Goal: Task Accomplishment & Management: Manage account settings

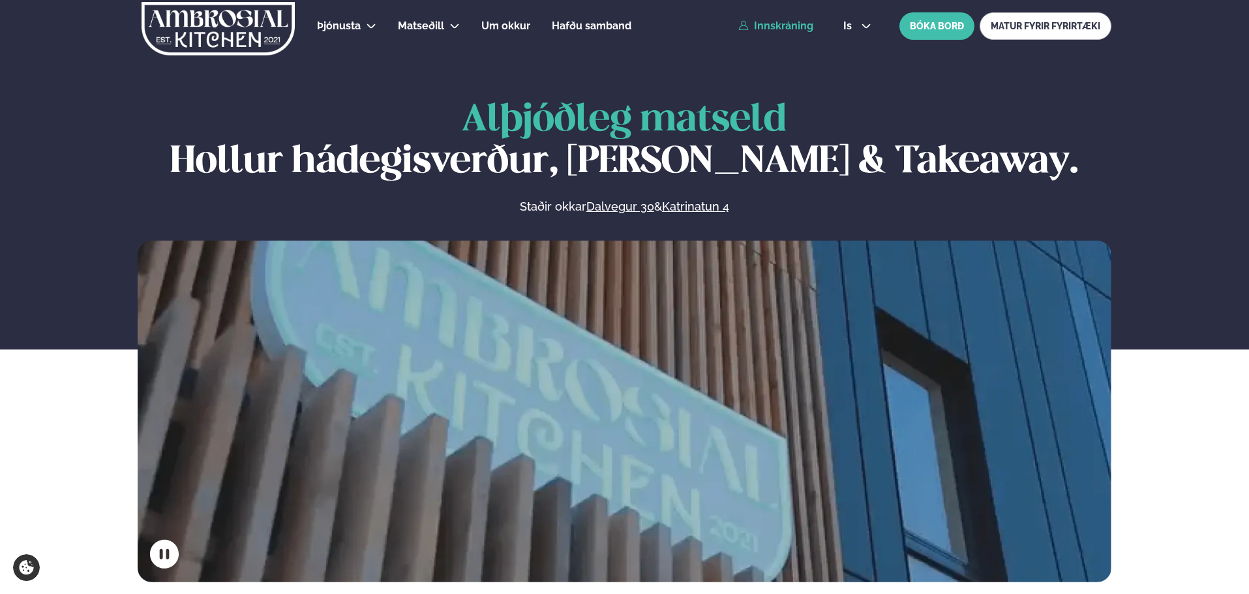
click at [777, 28] on link "Innskráning" at bounding box center [775, 26] width 75 height 12
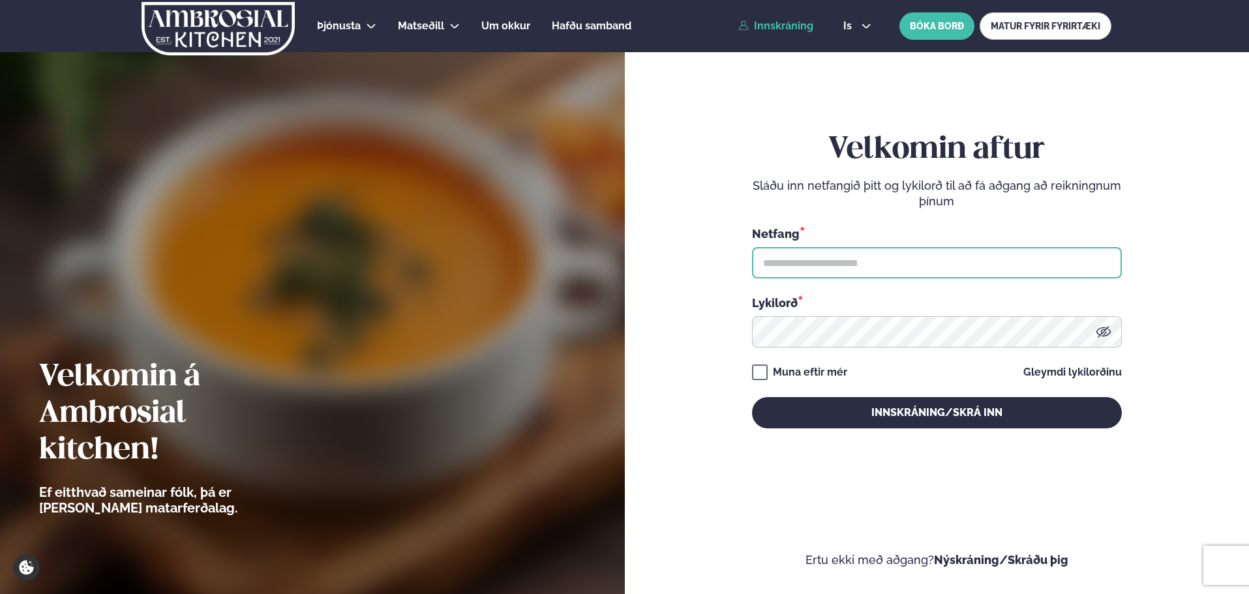
type input "**********"
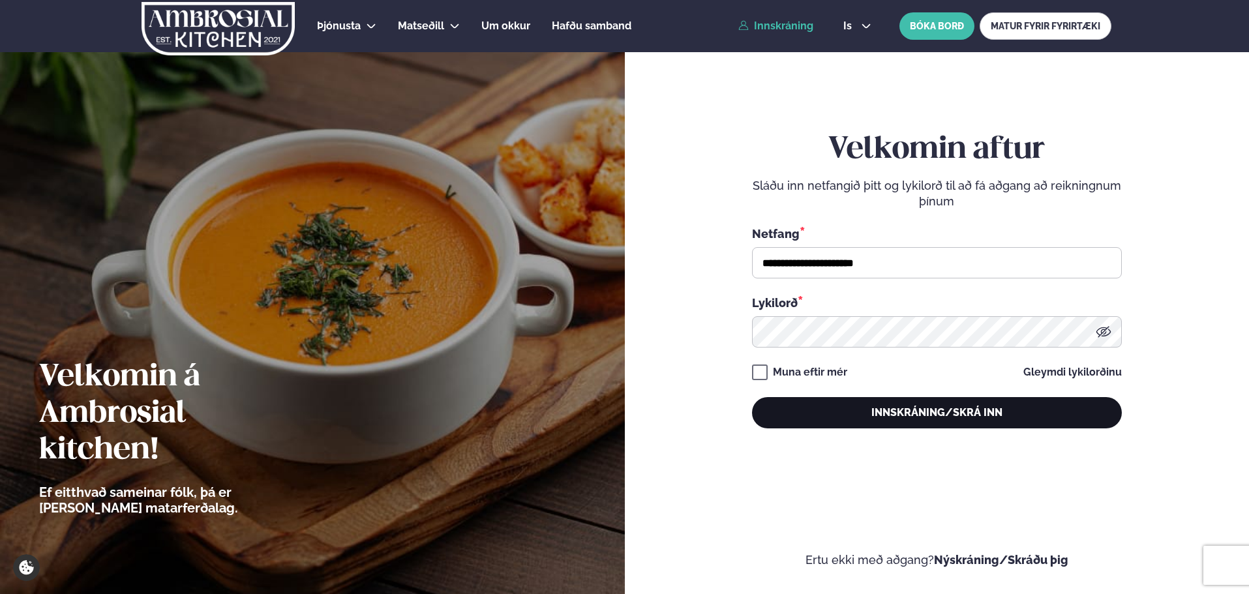
click at [928, 420] on button "Innskráning/Skrá inn" at bounding box center [937, 412] width 370 height 31
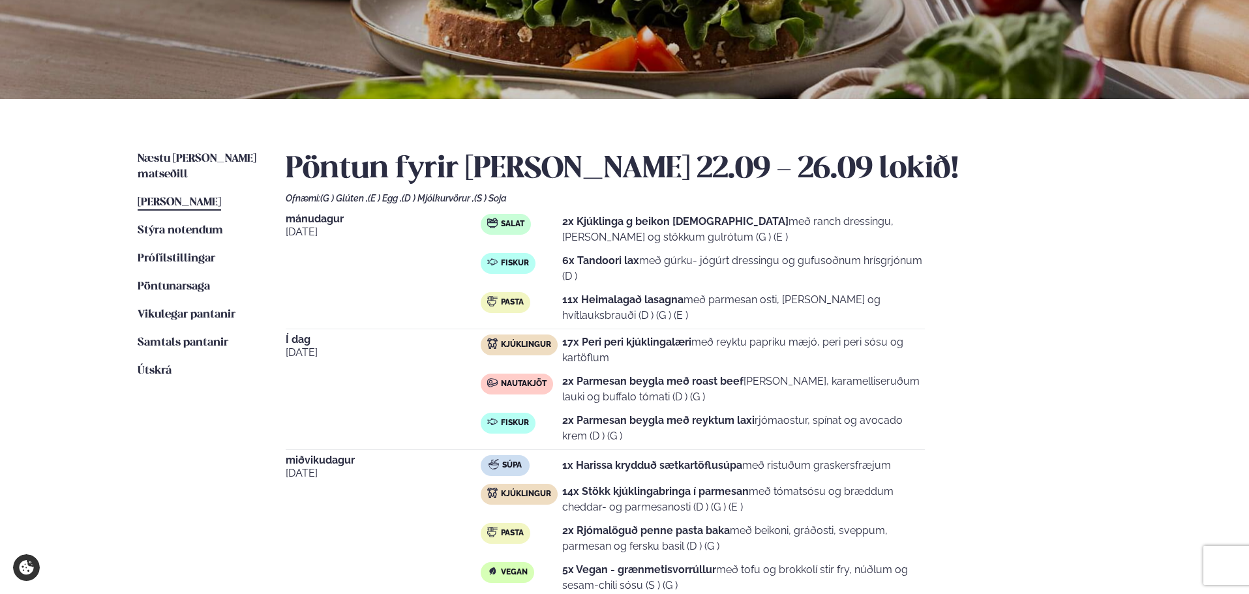
scroll to position [522, 0]
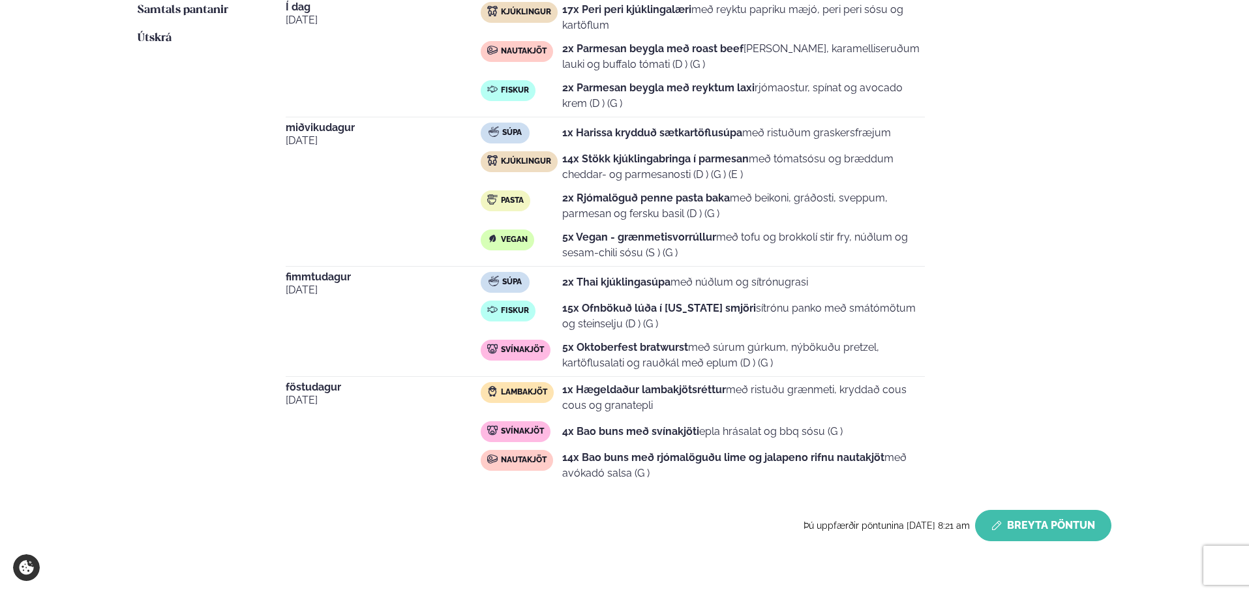
click at [1063, 518] on button "Breyta Pöntun" at bounding box center [1043, 525] width 136 height 31
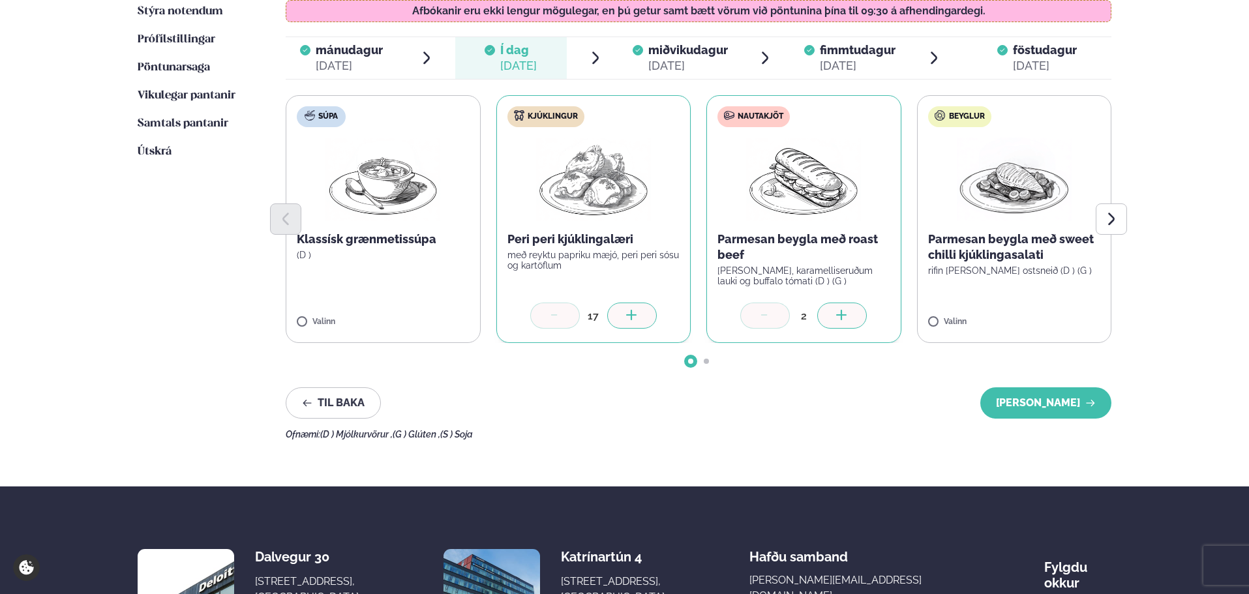
scroll to position [391, 0]
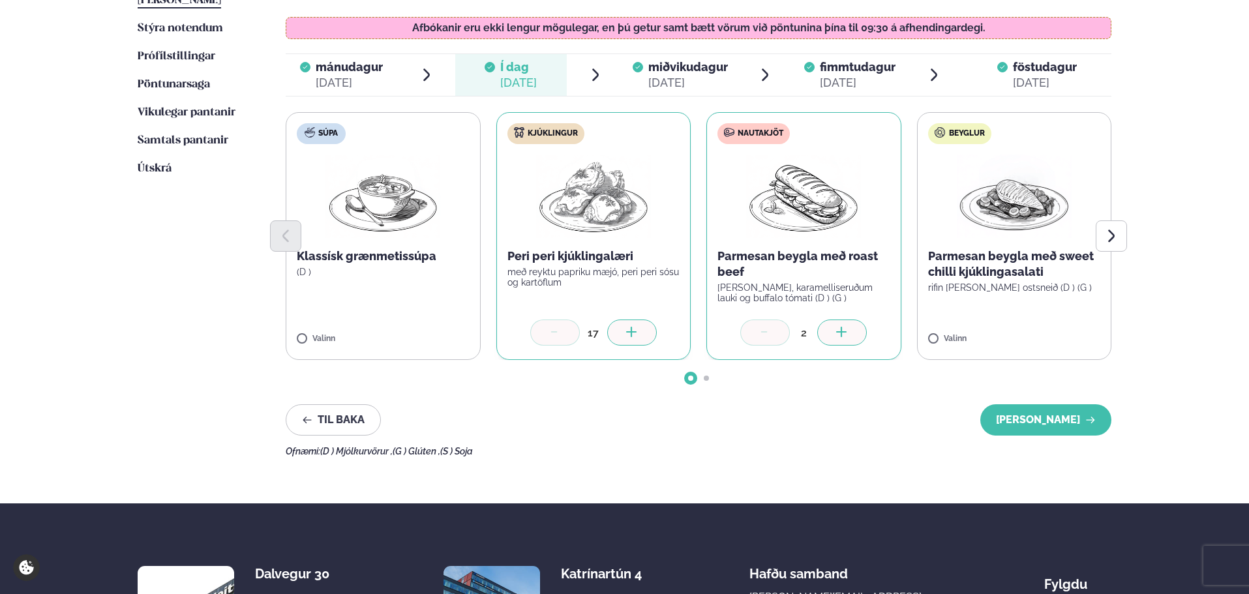
click at [632, 329] on icon at bounding box center [631, 333] width 13 height 13
click at [1112, 229] on icon "Next slide" at bounding box center [1111, 236] width 16 height 16
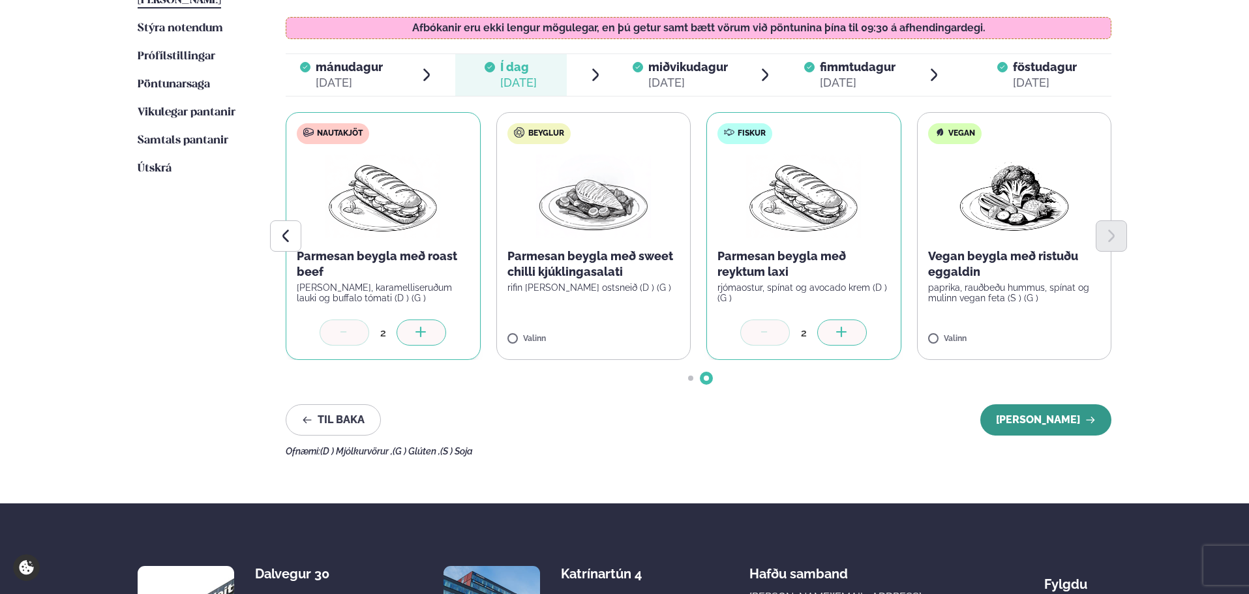
click at [1051, 415] on button "[PERSON_NAME]" at bounding box center [1045, 419] width 131 height 31
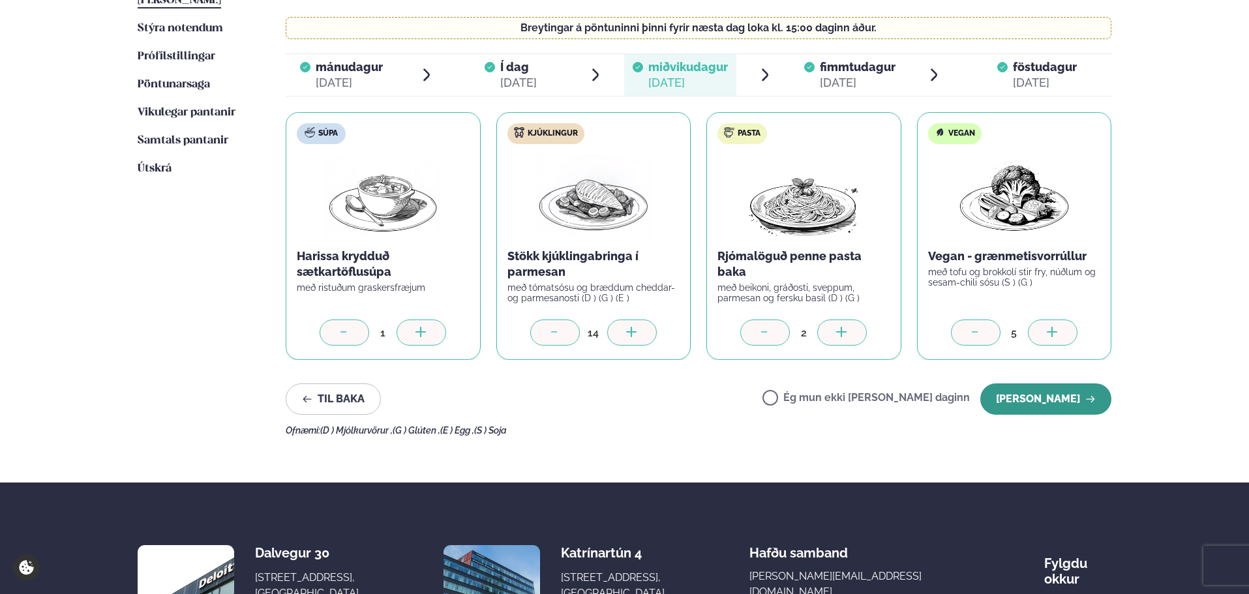
click at [1052, 398] on button "[PERSON_NAME]" at bounding box center [1045, 398] width 131 height 31
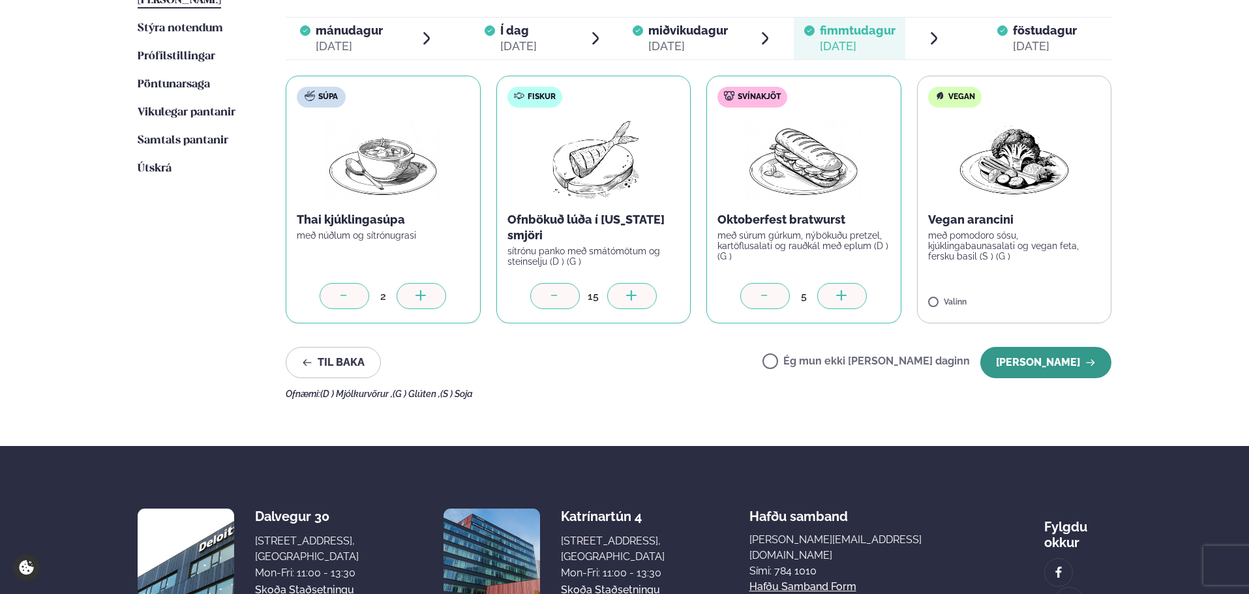
click at [1054, 366] on button "[PERSON_NAME]" at bounding box center [1045, 362] width 131 height 31
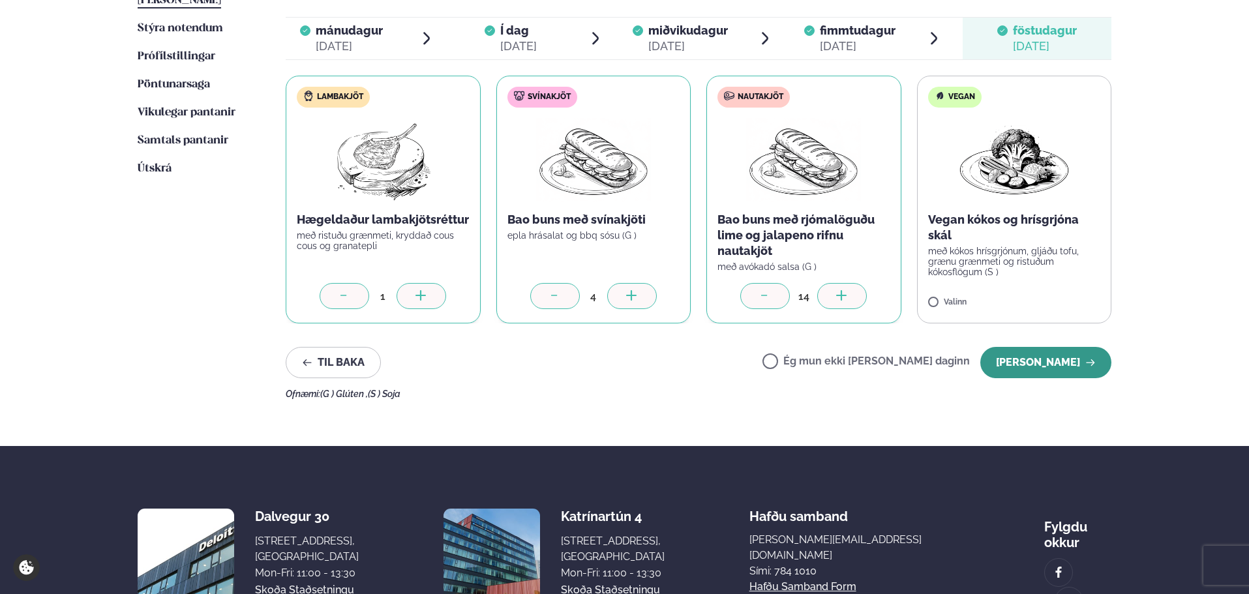
click at [1056, 367] on button "[PERSON_NAME]" at bounding box center [1045, 362] width 131 height 31
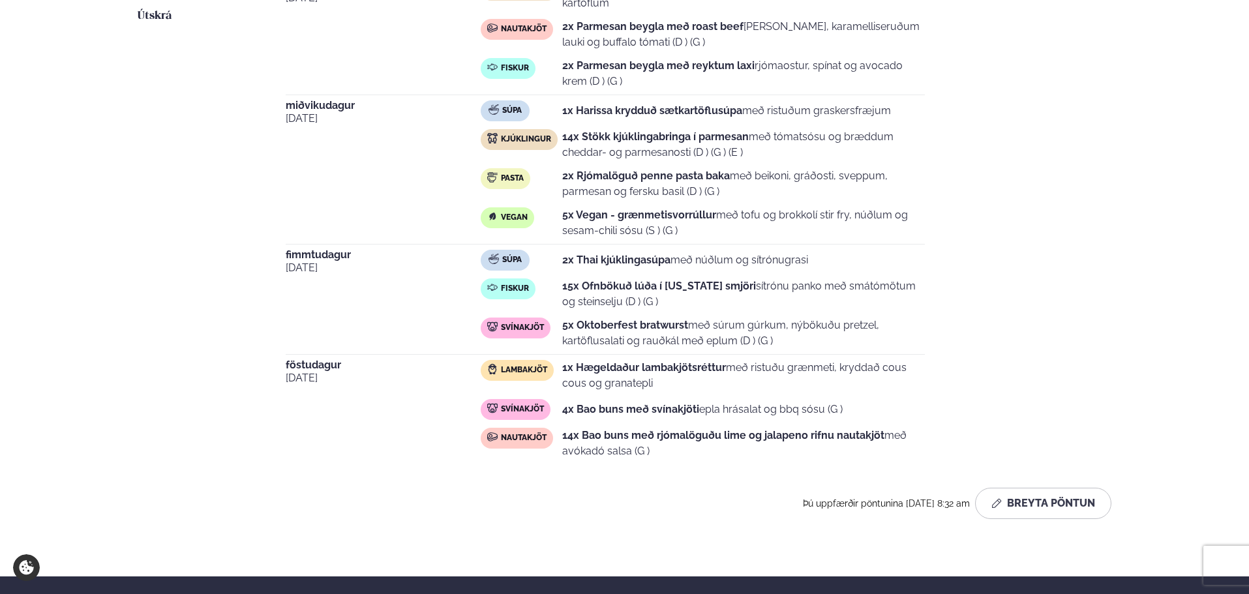
scroll to position [203, 0]
